Goal: Information Seeking & Learning: Learn about a topic

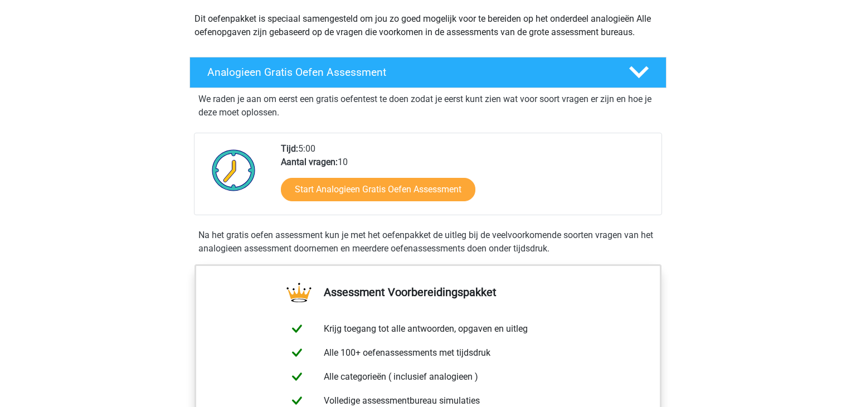
scroll to position [131, 0]
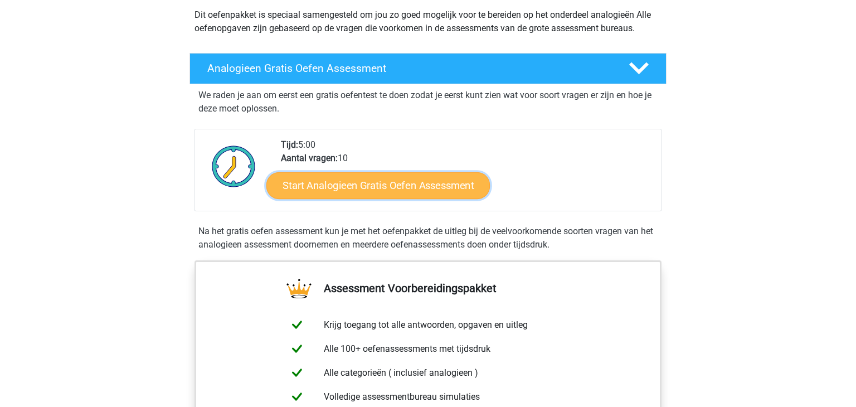
click at [405, 178] on link "Start Analogieen Gratis Oefen Assessment" at bounding box center [377, 185] width 223 height 27
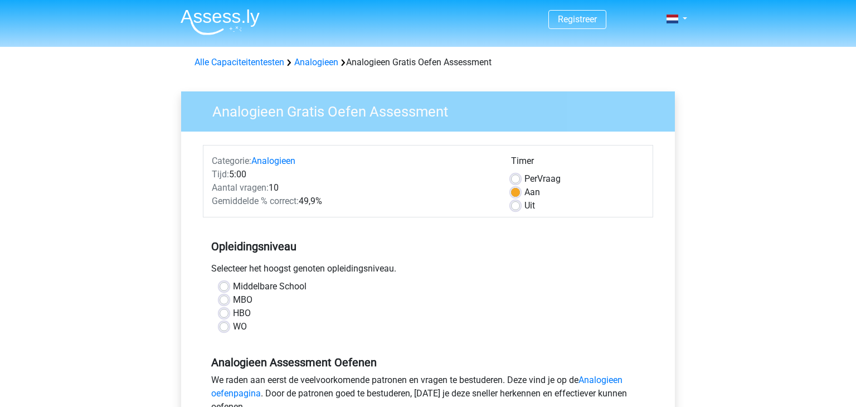
click at [524, 209] on label "Uit" at bounding box center [529, 205] width 11 height 13
click at [516, 209] on input "Uit" at bounding box center [515, 204] width 9 height 11
radio input "true"
click at [511, 172] on input "Per Vraag" at bounding box center [515, 177] width 9 height 11
radio input "true"
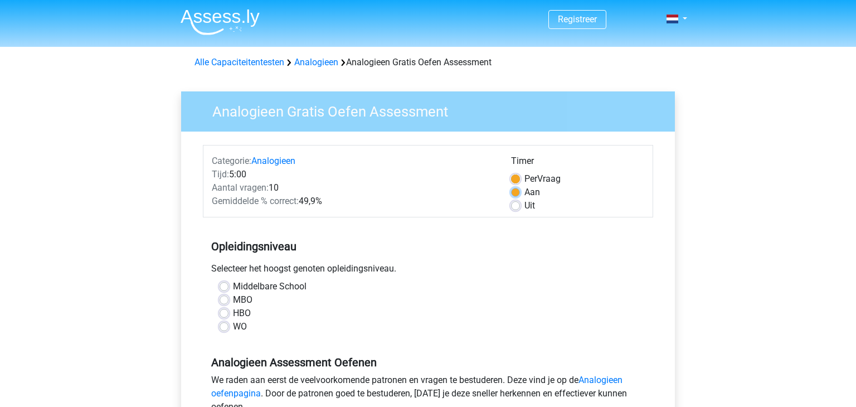
click at [511, 185] on input "Aan" at bounding box center [515, 190] width 9 height 11
radio input "true"
click at [233, 286] on label "Middelbare School" at bounding box center [270, 286] width 74 height 13
click at [224, 286] on input "Middelbare School" at bounding box center [223, 285] width 9 height 11
radio input "true"
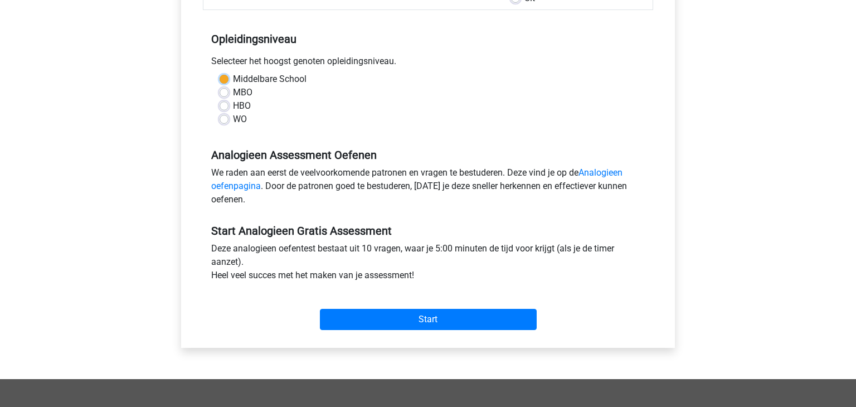
scroll to position [208, 0]
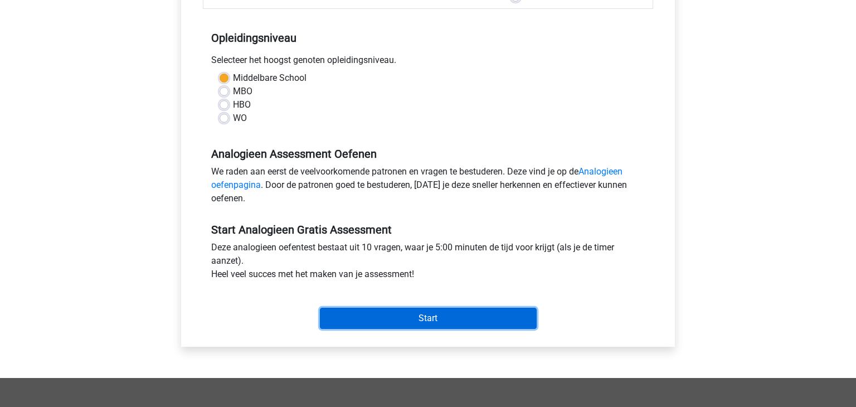
click at [504, 316] on input "Start" at bounding box center [428, 317] width 217 height 21
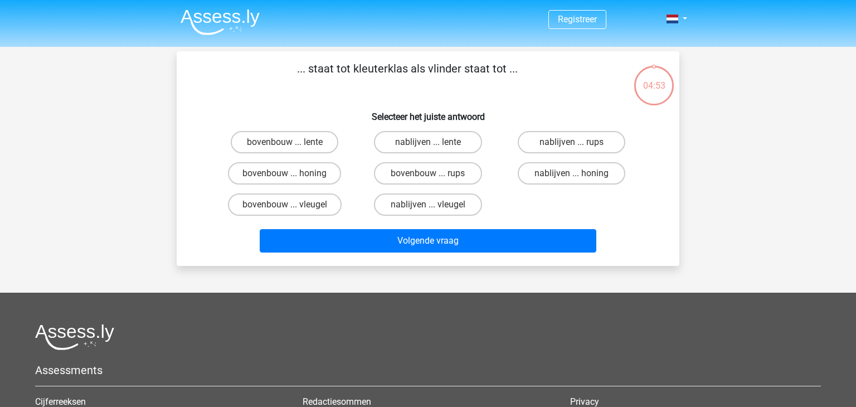
click at [433, 180] on input "bovenbouw ... rups" at bounding box center [431, 176] width 7 height 7
radio input "true"
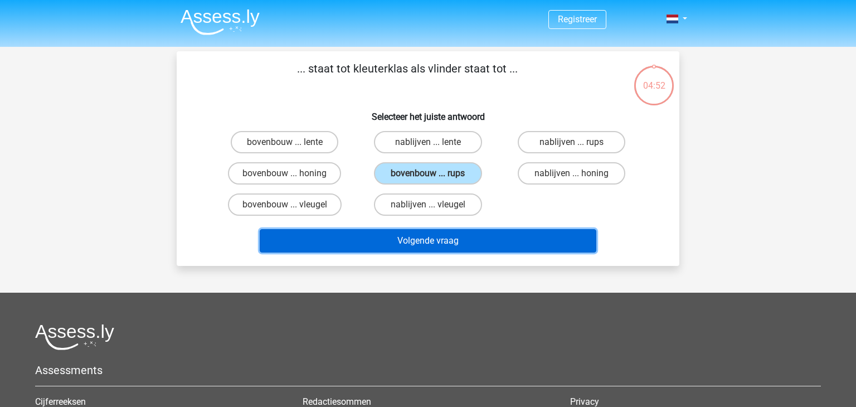
click at [466, 245] on button "Volgende vraag" at bounding box center [428, 240] width 337 height 23
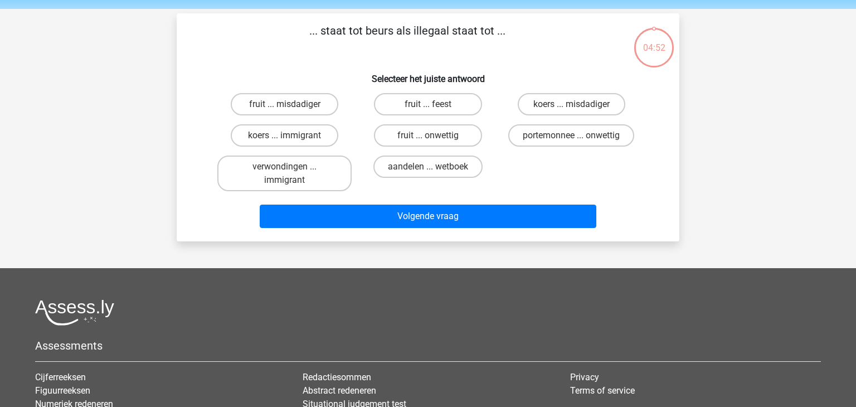
scroll to position [51, 0]
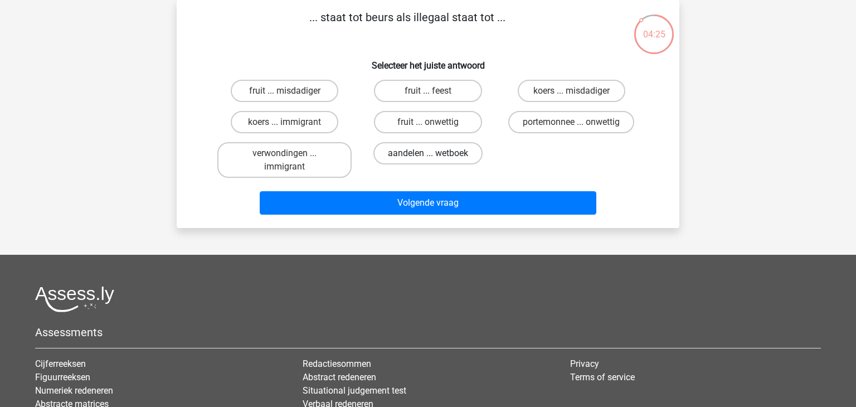
click at [417, 150] on label "aandelen ... wetboek" at bounding box center [427, 153] width 109 height 22
click at [428, 153] on input "aandelen ... wetboek" at bounding box center [431, 156] width 7 height 7
radio input "true"
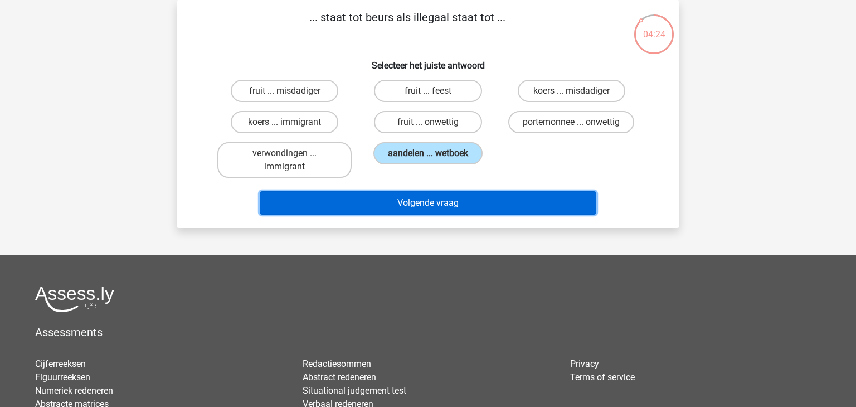
click at [453, 199] on button "Volgende vraag" at bounding box center [428, 202] width 337 height 23
